Goal: Submit feedback/report problem: Submit feedback/report problem

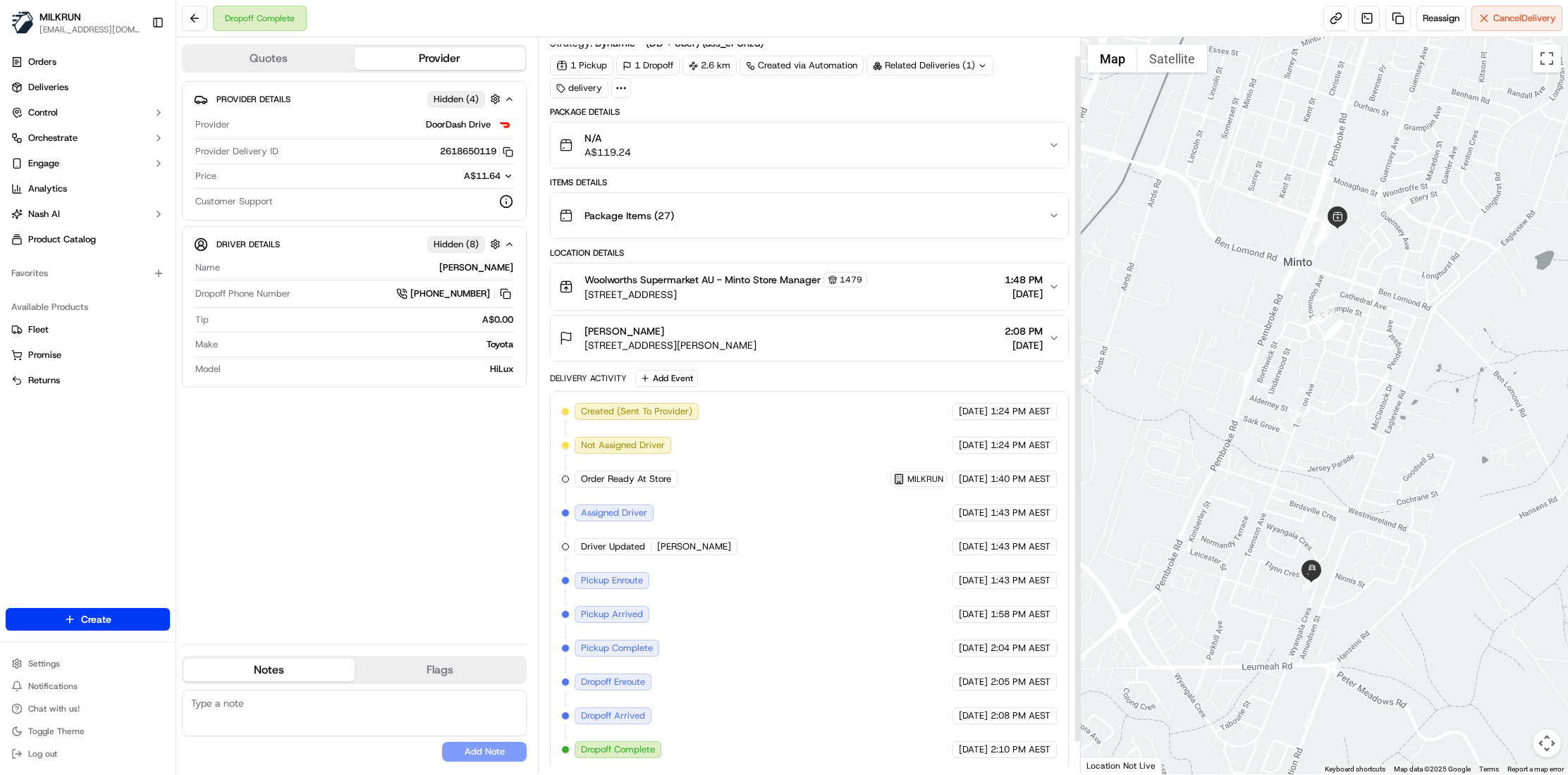
scroll to position [54, 0]
click at [1052, 334] on icon "button" at bounding box center [1054, 335] width 6 height 2
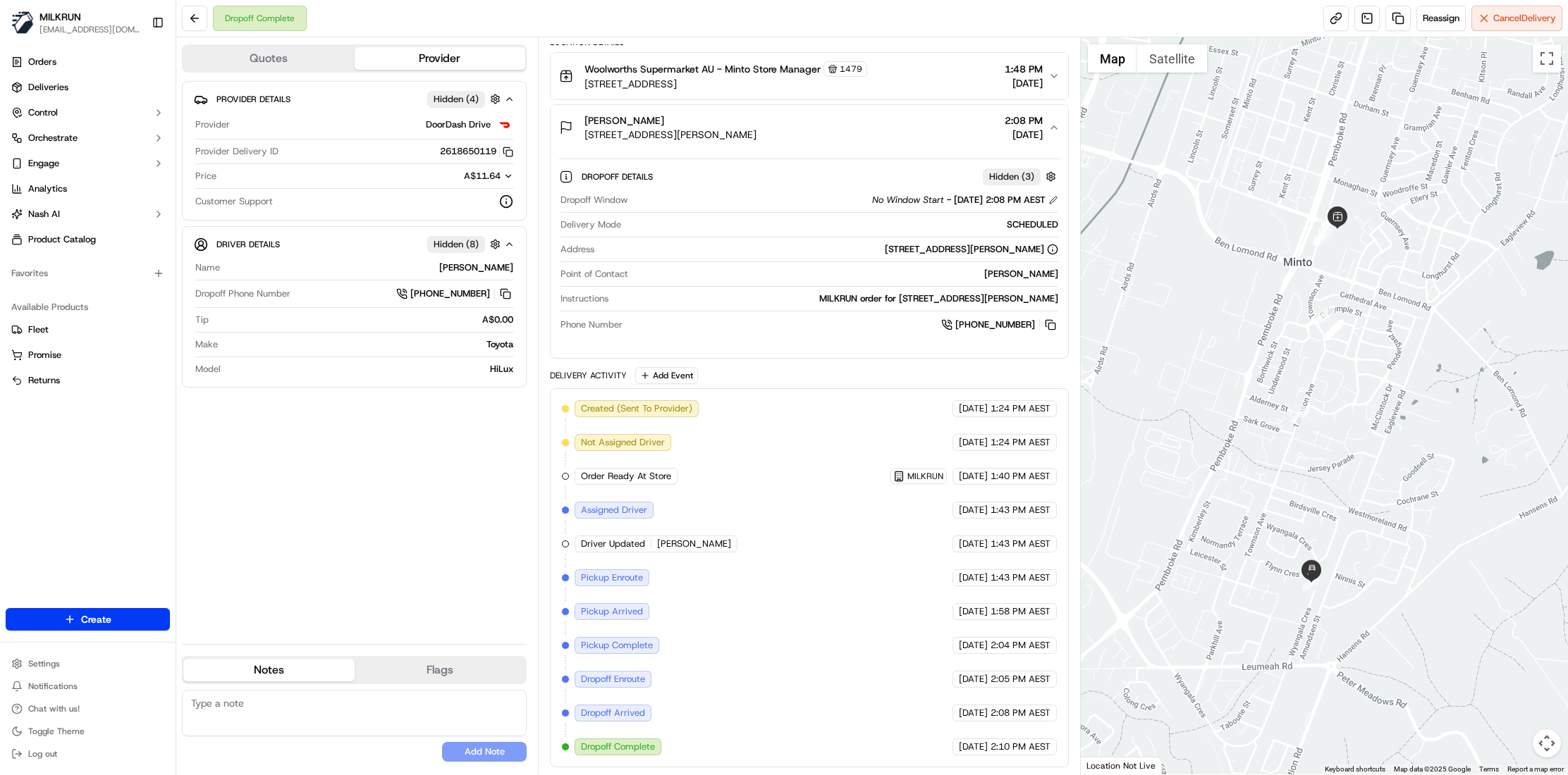
scroll to position [0, 0]
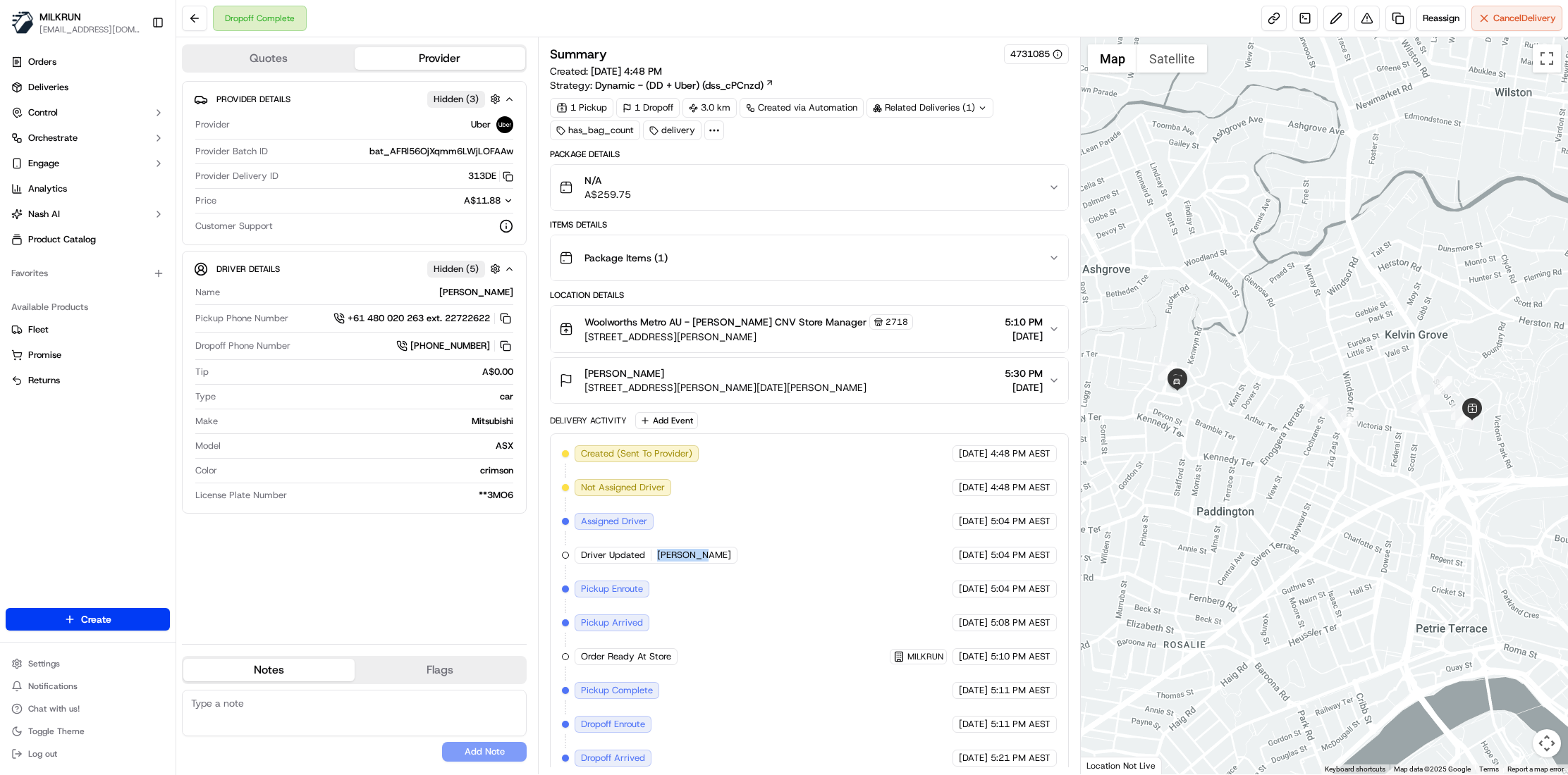
drag, startPoint x: 655, startPoint y: 566, endPoint x: 709, endPoint y: 565, distance: 54.0
click at [709, 565] on div "Created (Sent To Provider) Uber 18/09/2025 4:48 PM AEST Not Assigned Driver Ube…" at bounding box center [809, 623] width 495 height 356
copy span "SAJJAD C."
click at [58, 86] on span "Deliveries" at bounding box center [48, 87] width 40 height 12
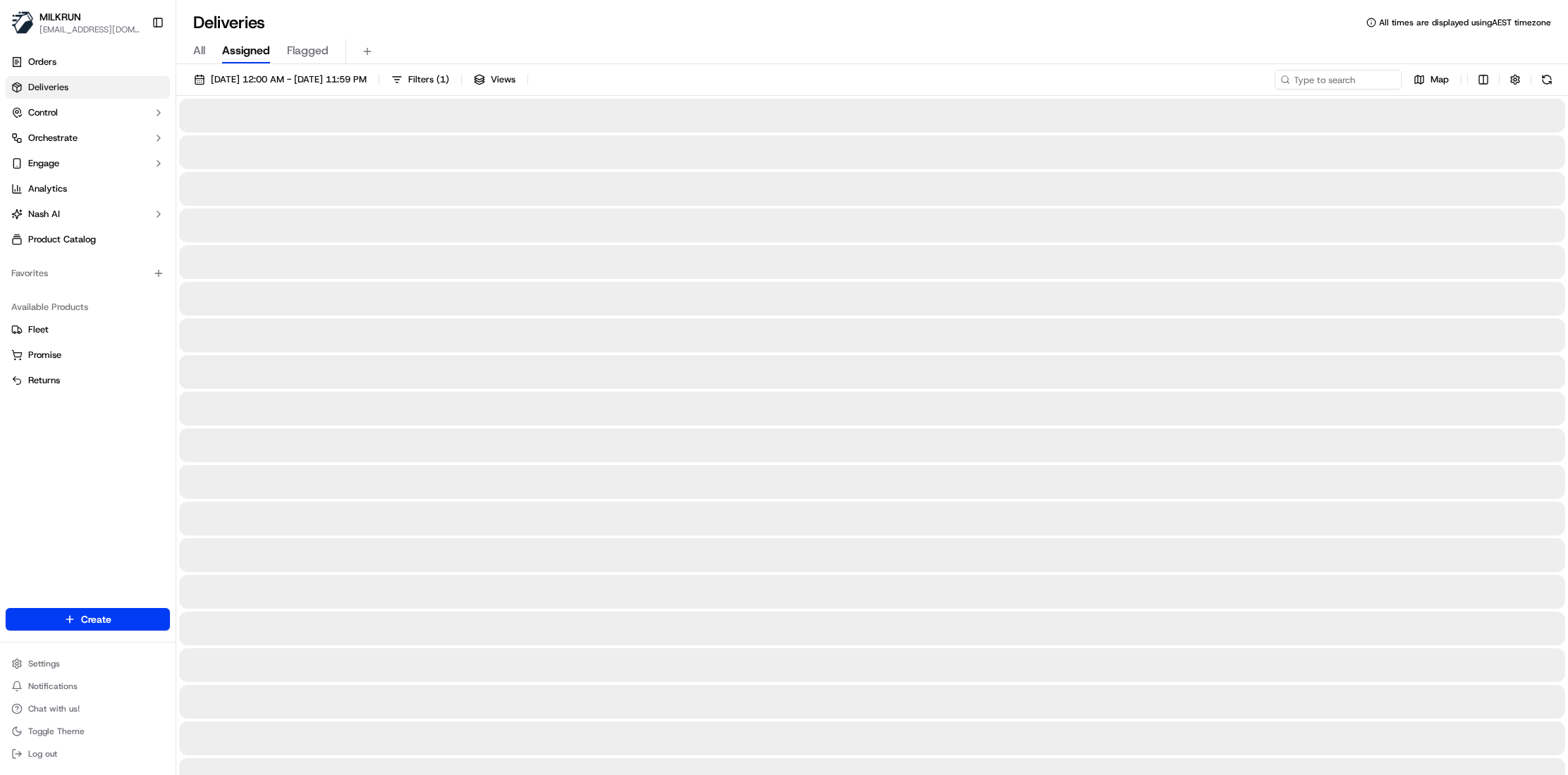
click at [201, 50] on span "All" at bounding box center [199, 51] width 12 height 17
click at [1344, 75] on input at bounding box center [1317, 80] width 170 height 20
paste input "SAJJAD C."
type input "SAJJAD C."
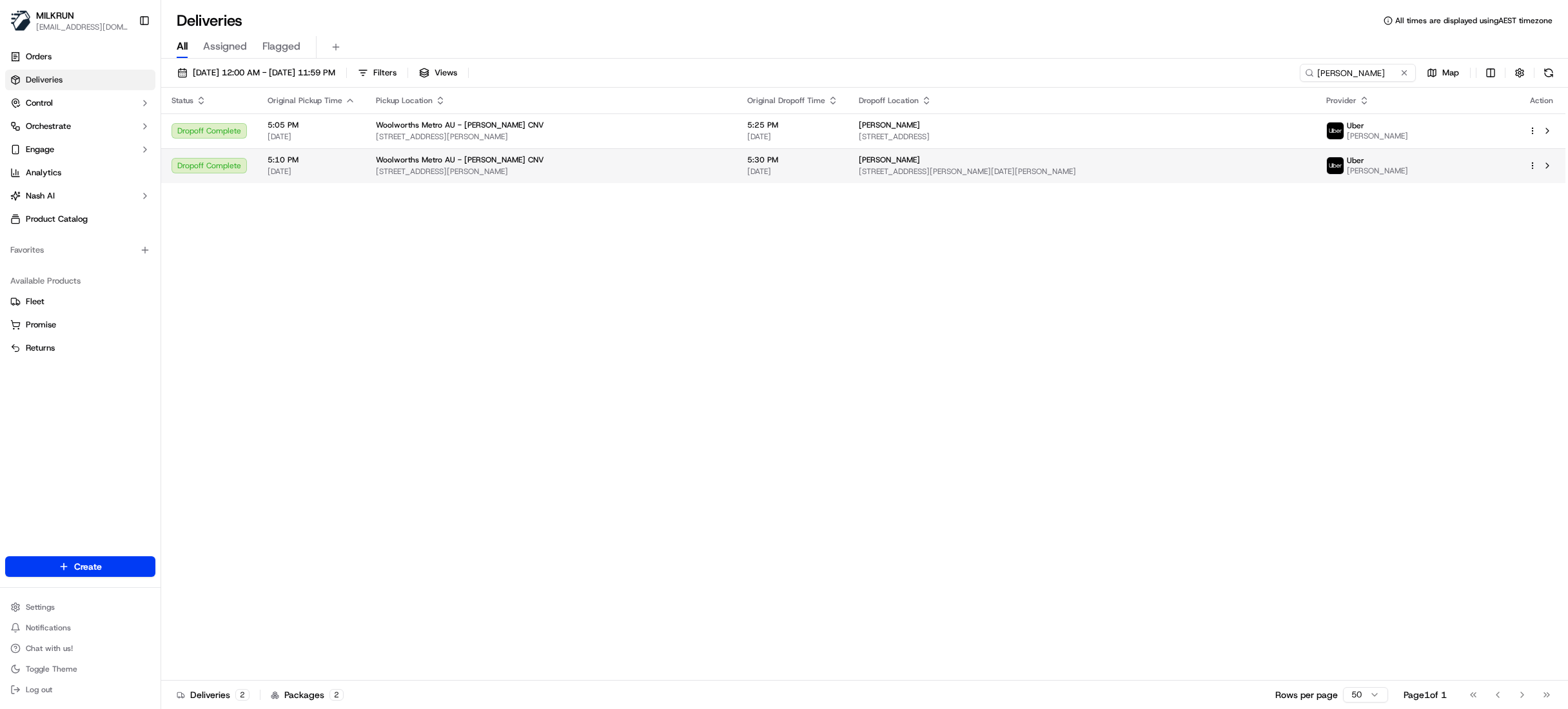
click at [1001, 167] on span "11 Abraham St, Red Hill, QLD 4059, AU" at bounding box center [1082, 172] width 447 height 11
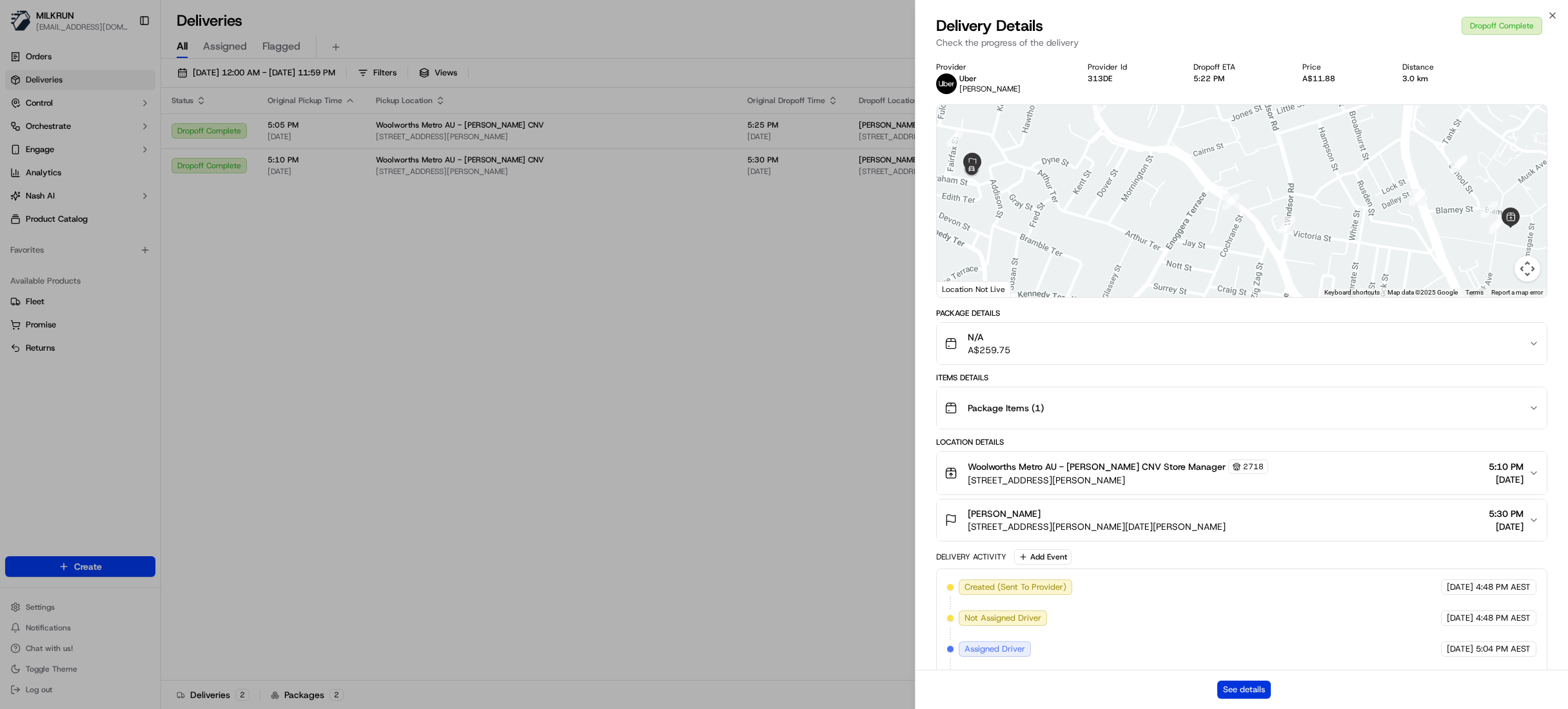
click at [1262, 688] on button "See details" at bounding box center [1244, 690] width 53 height 18
click at [1433, 12] on icon "button" at bounding box center [1553, 16] width 11 height 11
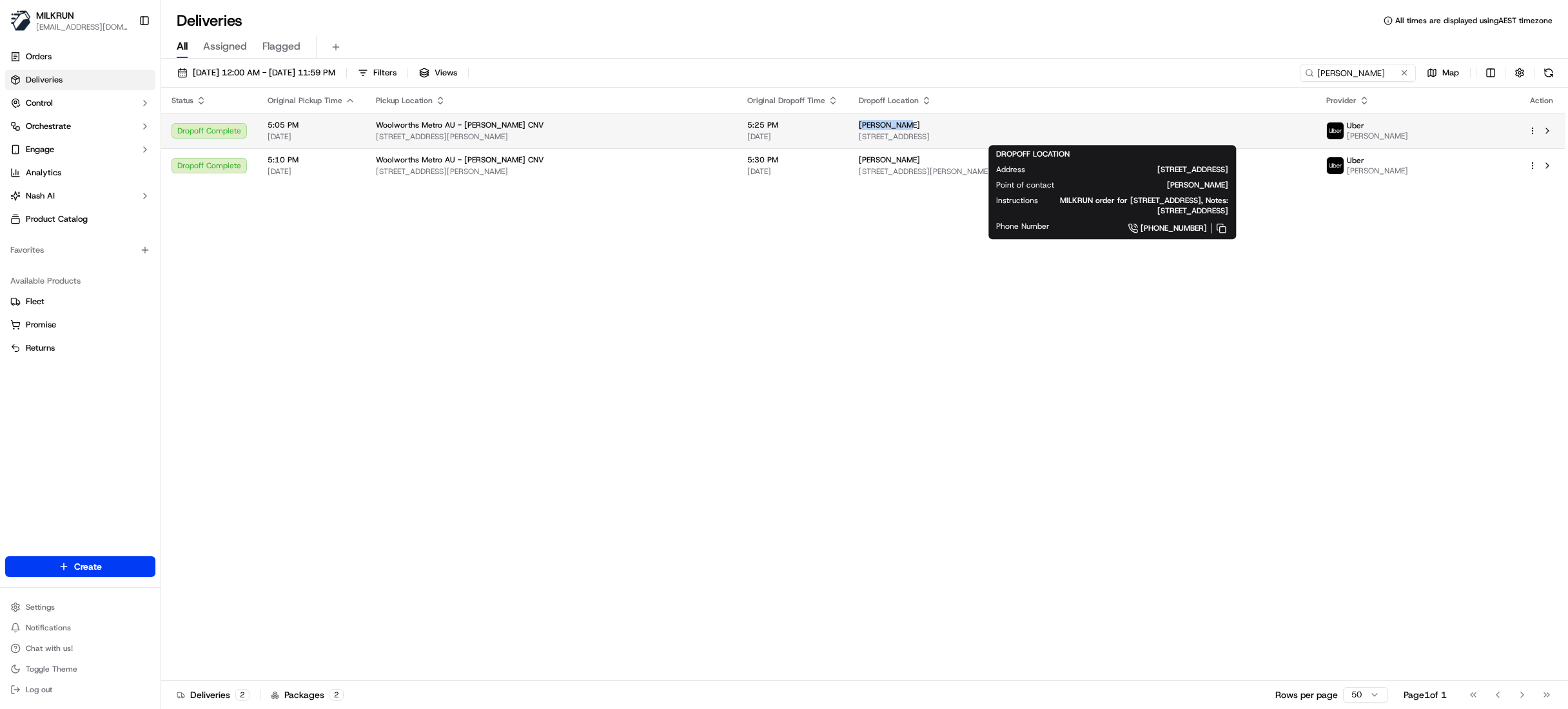
drag, startPoint x: 906, startPoint y: 126, endPoint x: 957, endPoint y: 125, distance: 51.0
click at [957, 125] on td "Aron Warren 38 Staghorn St, Enoggera, QLD 4051, AU" at bounding box center [1082, 131] width 467 height 35
copy span "Aron Warren"
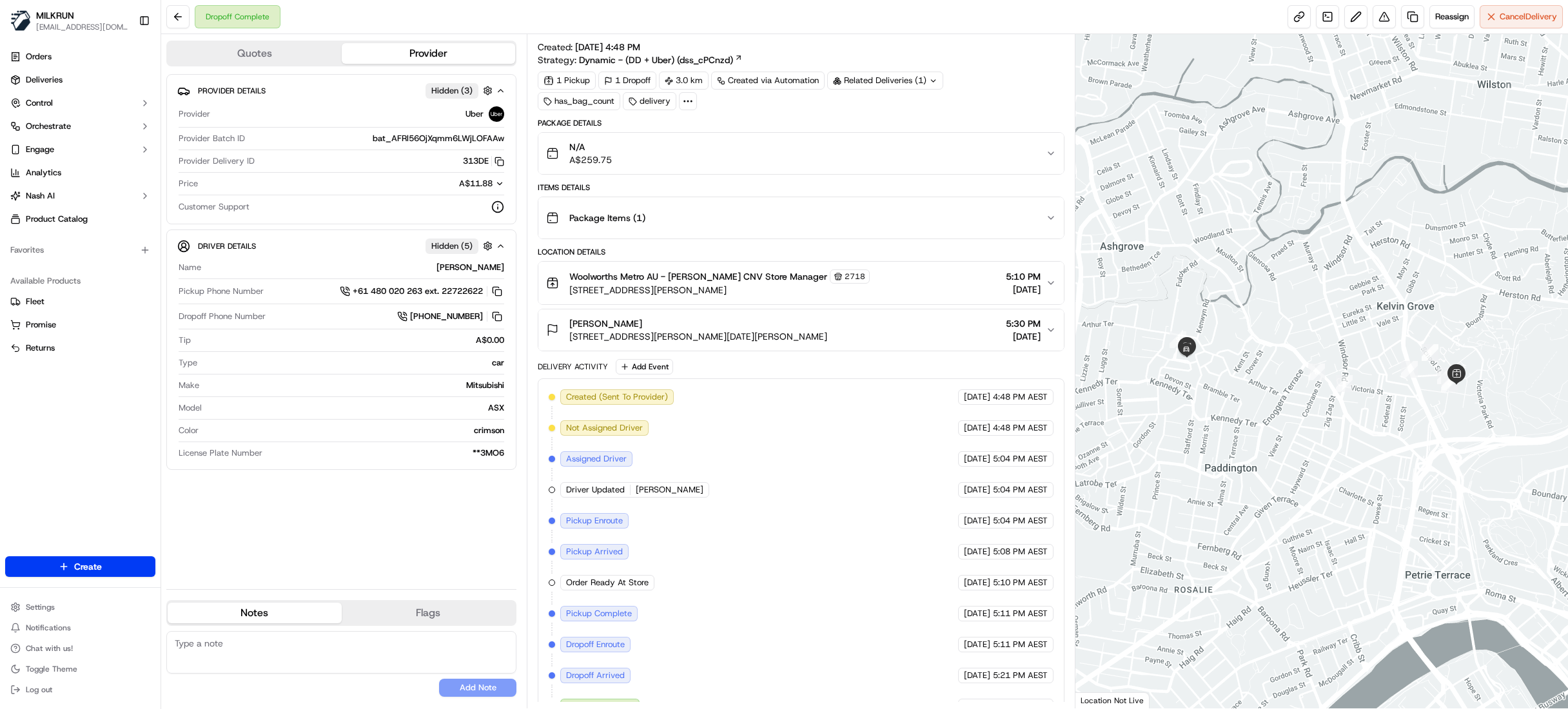
scroll to position [49, 0]
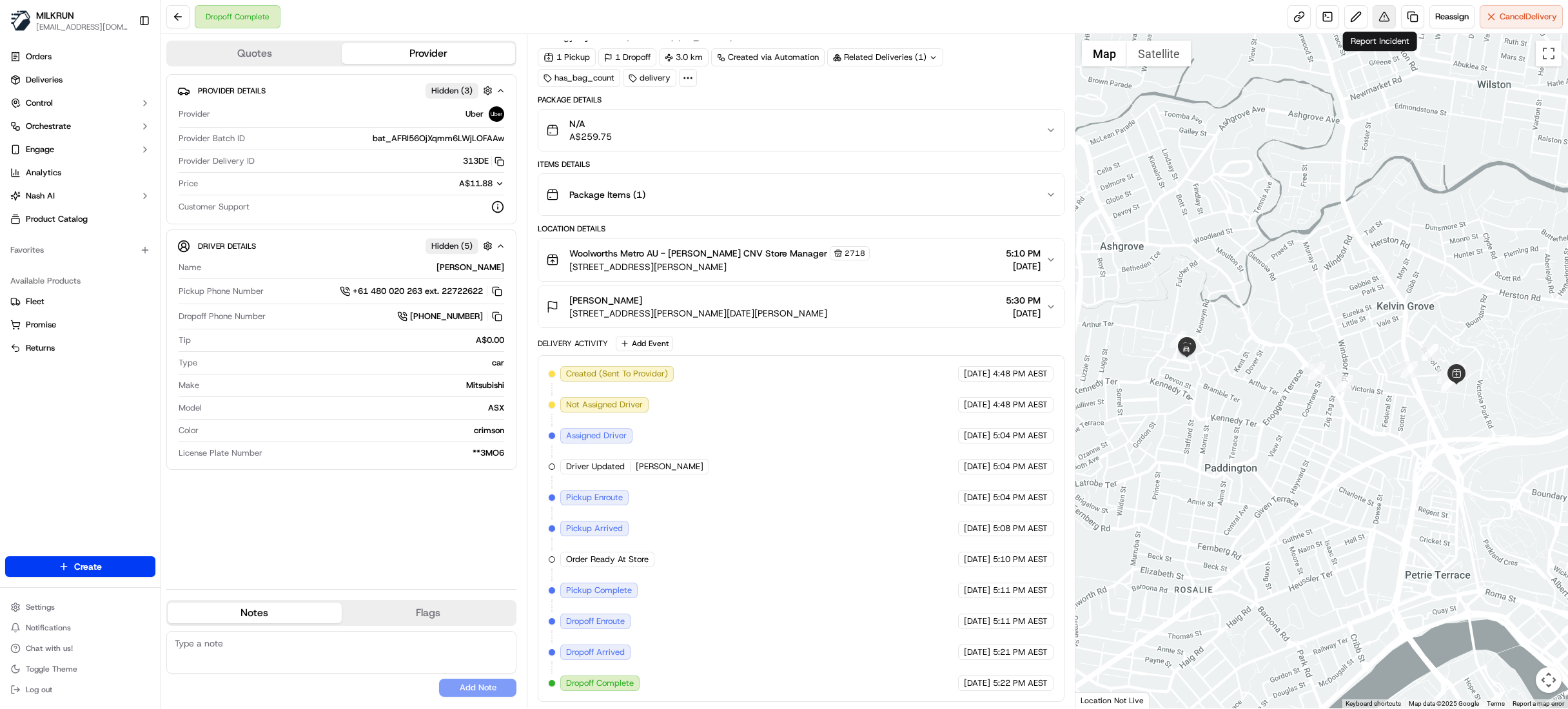
click at [1377, 19] on button at bounding box center [1384, 17] width 24 height 24
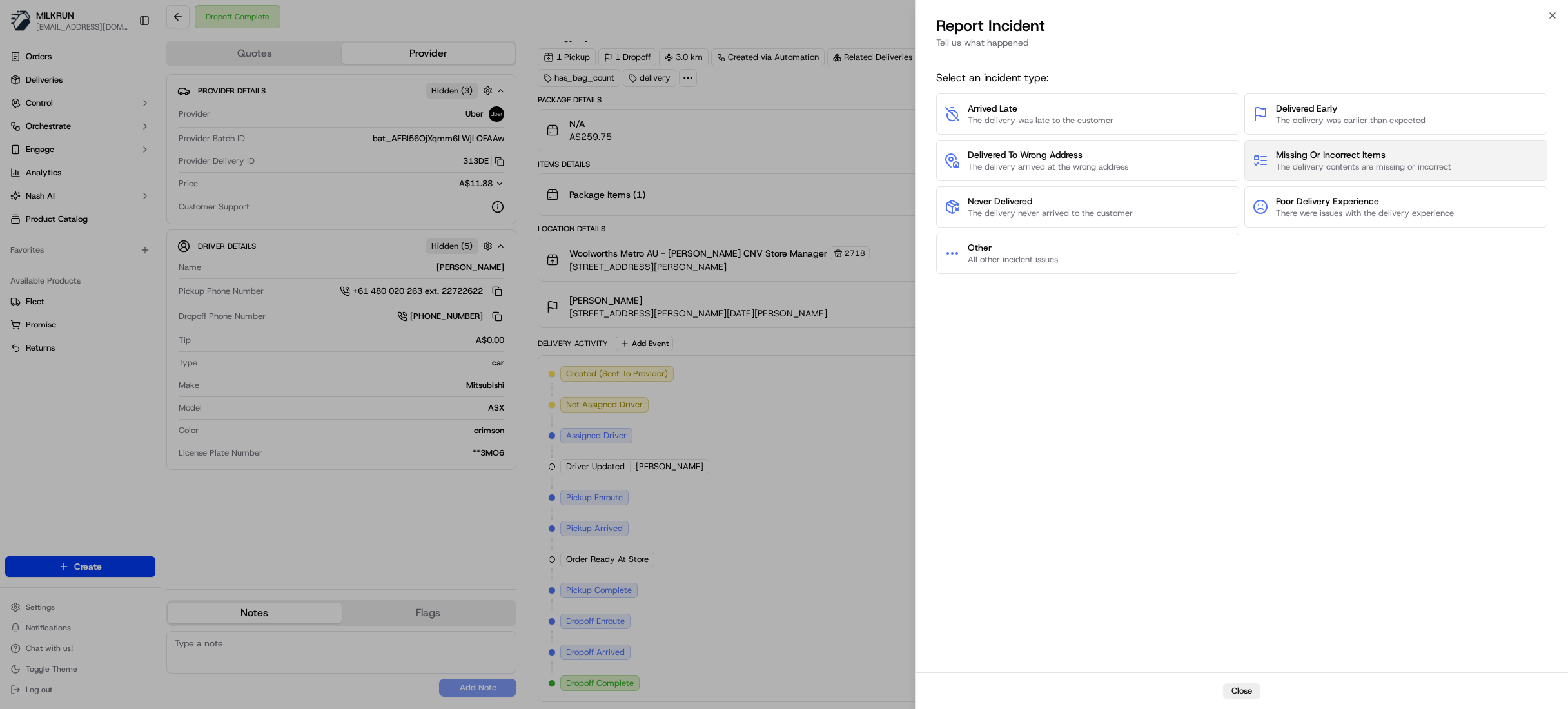
click at [1349, 160] on span "Missing Or Incorrect Items" at bounding box center [1364, 154] width 176 height 13
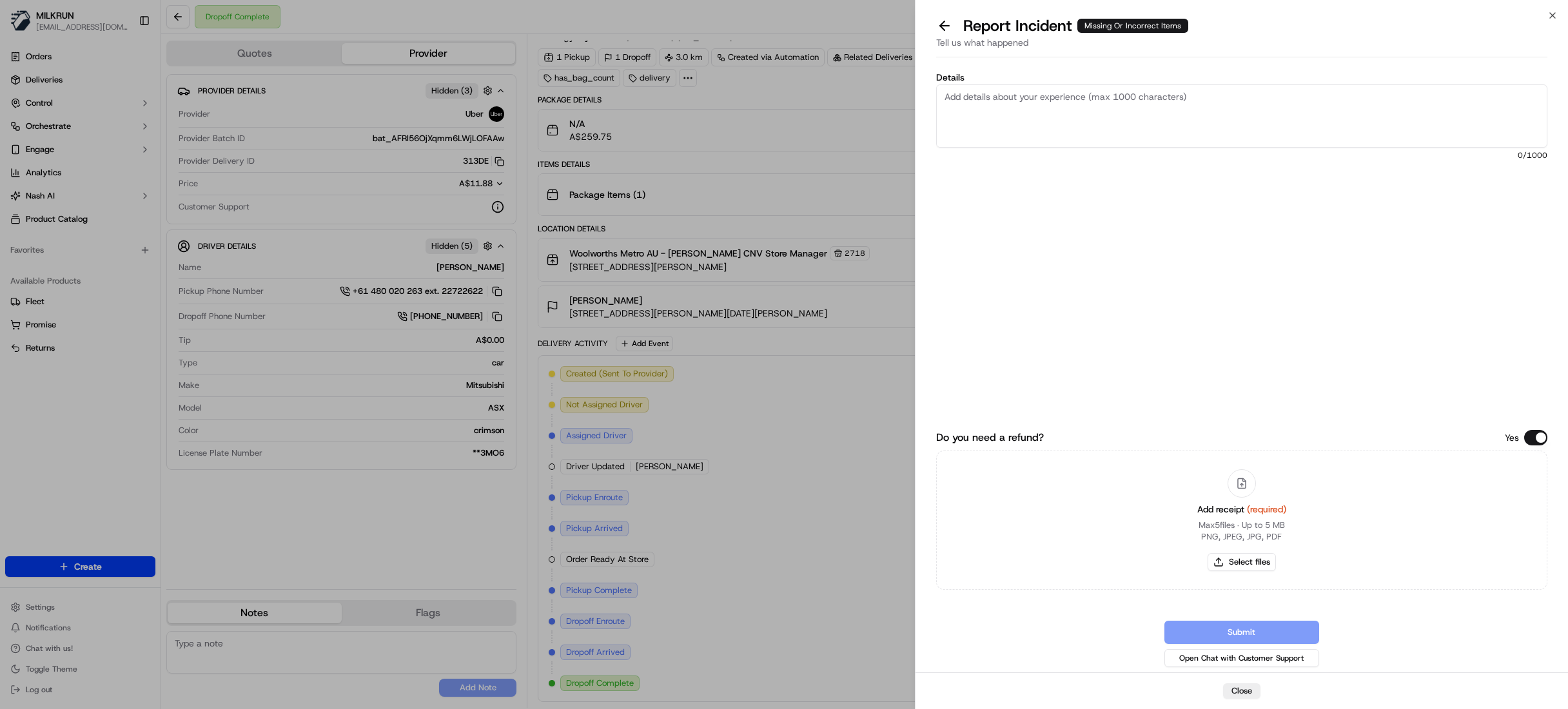
click at [1057, 100] on textarea "Details" at bounding box center [1242, 116] width 611 height 63
drag, startPoint x: 1143, startPoint y: 97, endPoint x: 1143, endPoint y: 163, distance: 66.0
click at [1143, 117] on textarea "Hi Team, Please review and process refund for rthe missing items" at bounding box center [1242, 116] width 611 height 63
click at [1240, 97] on textarea "Hi Team, Please review and process refund for the missing items" at bounding box center [1242, 116] width 611 height 63
paste textarea "The items missing are 1 Skin on samon 4 pack 1 Beef pepper stakes 1 black peppe…"
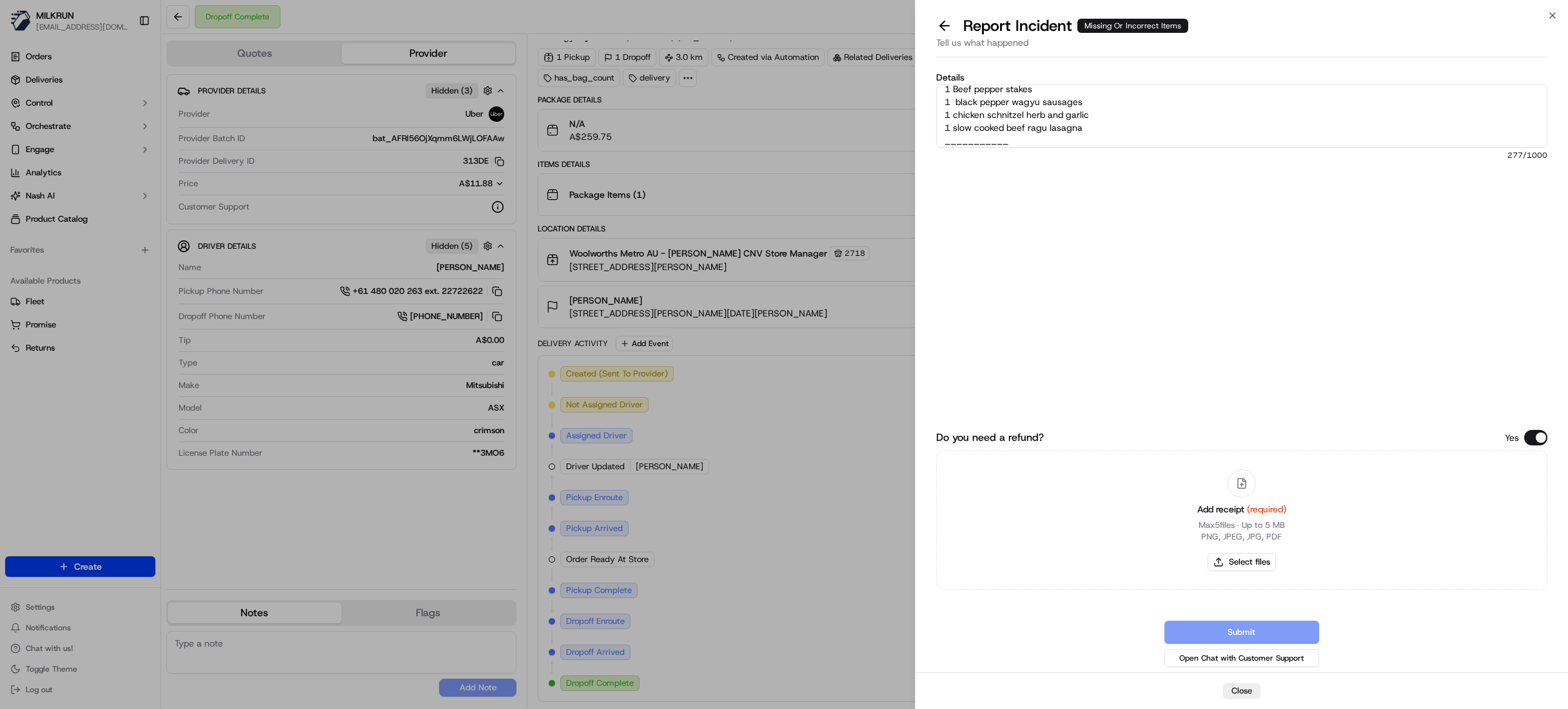
scroll to position [59, 0]
type textarea "Hi Team, Please review and process refund for the missing items, This is part o…"
click at [1259, 565] on button "Select files" at bounding box center [1242, 562] width 68 height 18
type input "C:\fakepath\noah Ayling.pdf"
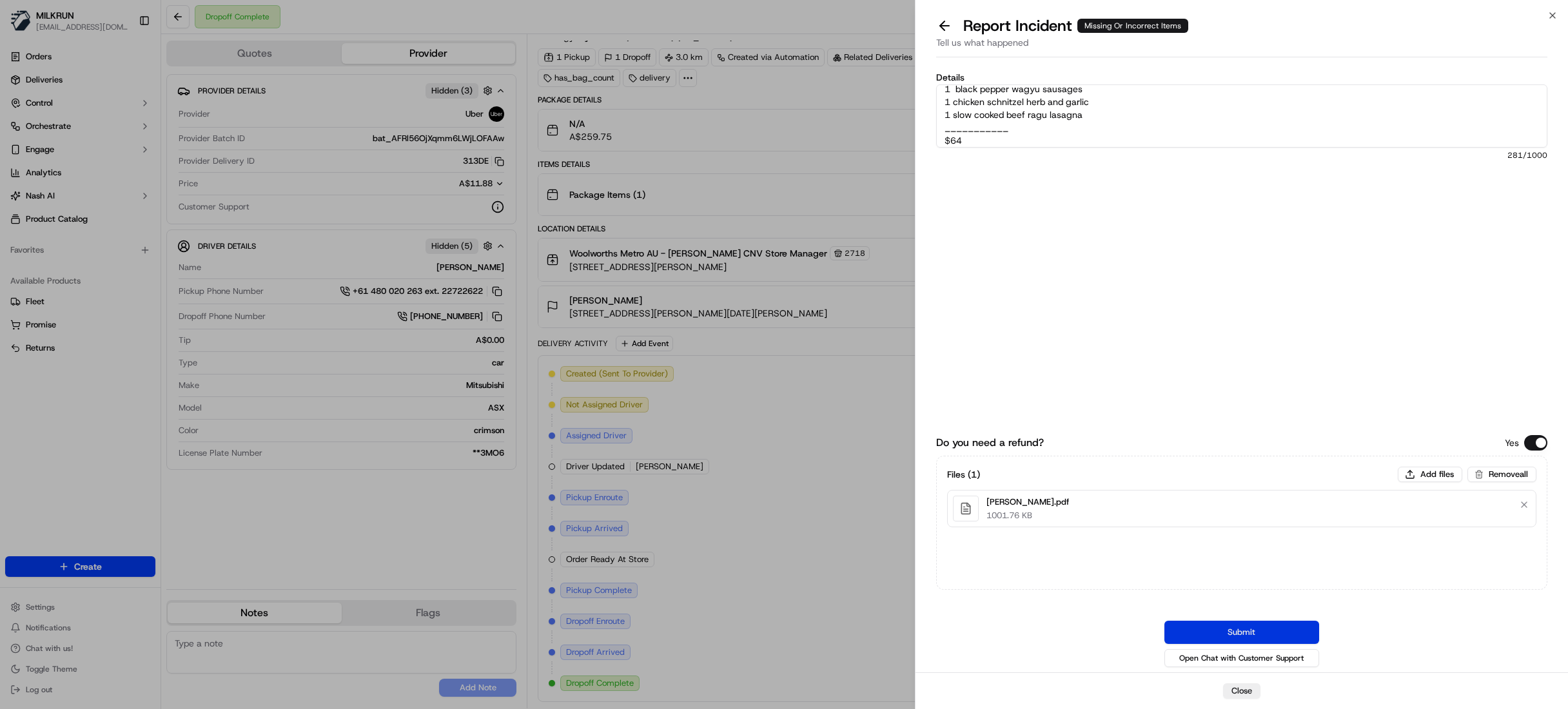
click at [1253, 628] on button "Submit" at bounding box center [1242, 632] width 155 height 24
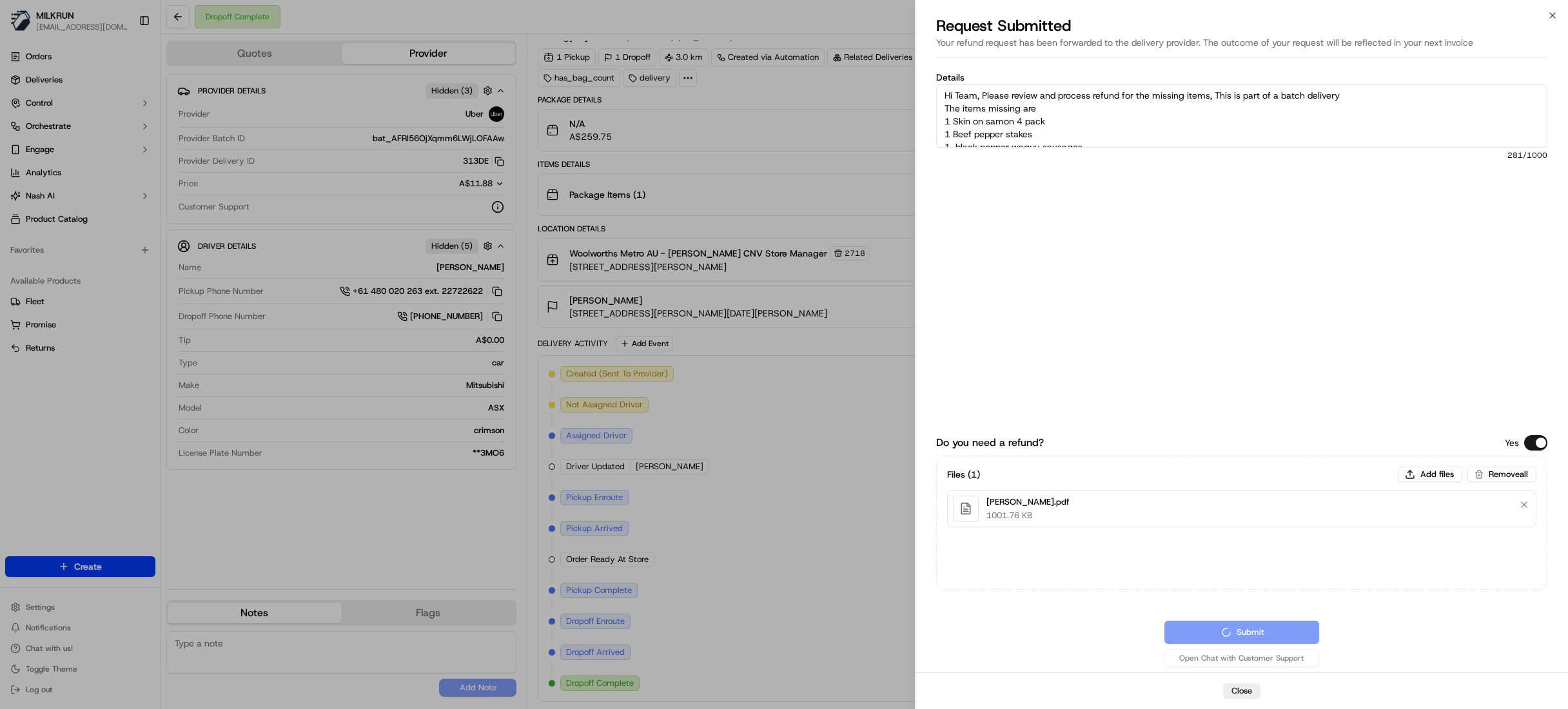
scroll to position [0, 0]
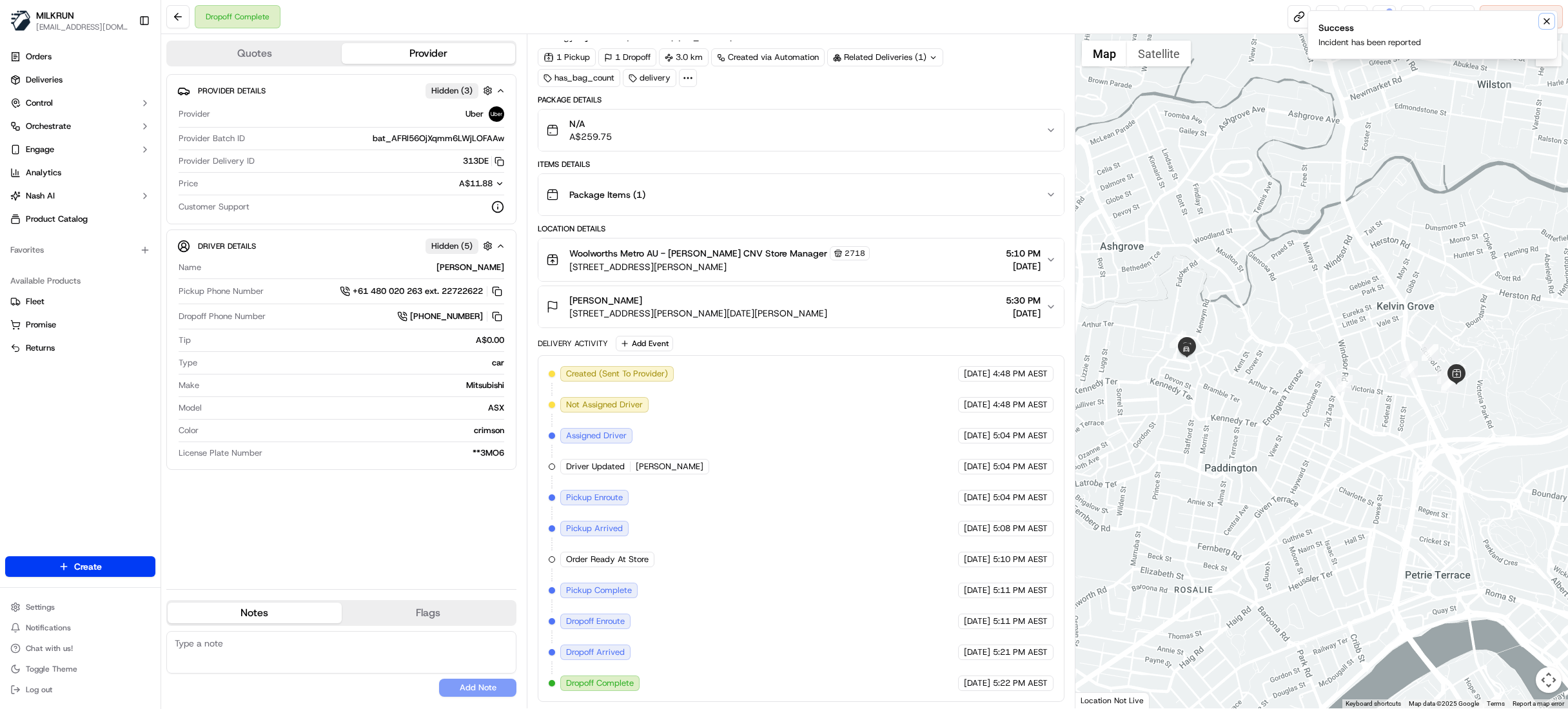
click at [1545, 21] on icon "Notifications (F8)" at bounding box center [1547, 21] width 11 height 11
click at [1389, 15] on button at bounding box center [1384, 17] width 24 height 24
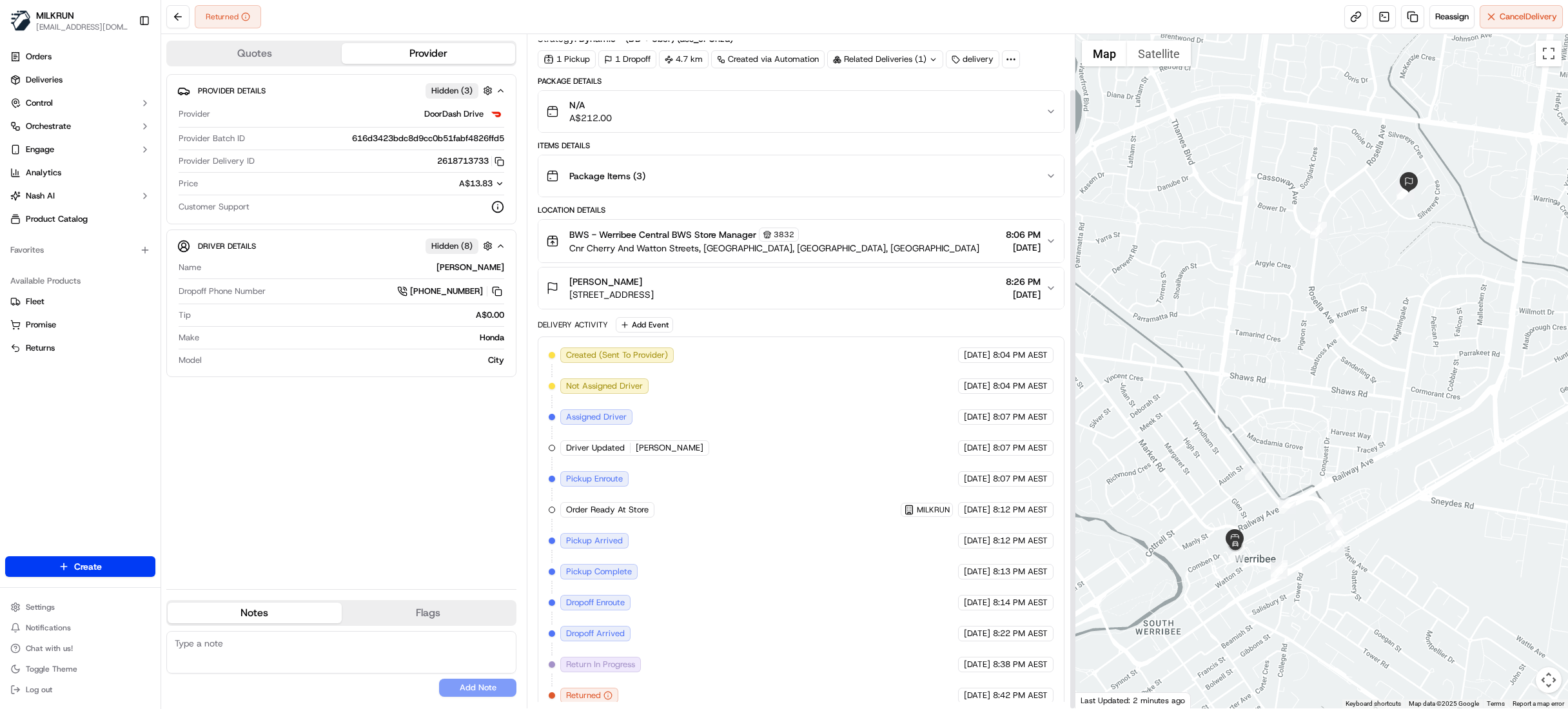
scroll to position [60, 0]
